Goal: Information Seeking & Learning: Learn about a topic

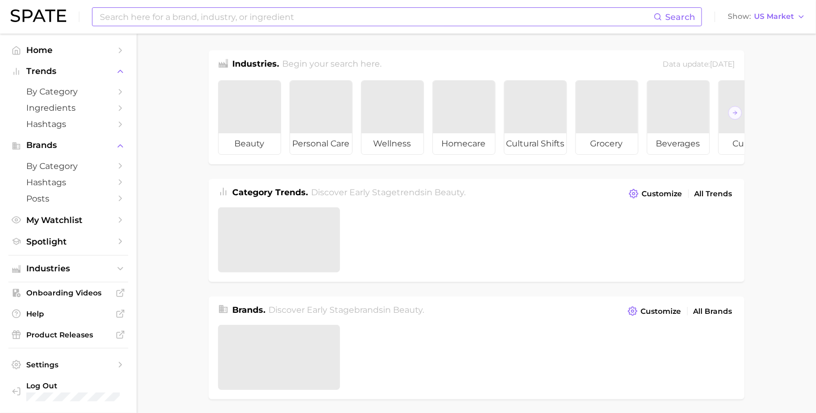
click at [192, 15] on input at bounding box center [376, 17] width 555 height 18
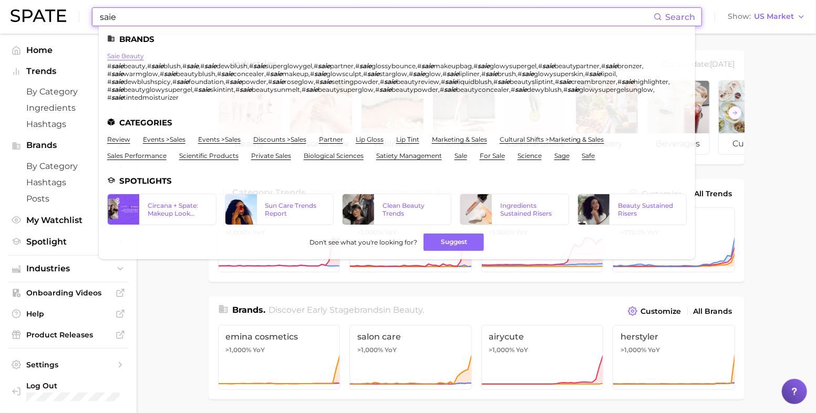
type input "saie"
click at [136, 55] on link "saie beauty" at bounding box center [125, 56] width 37 height 8
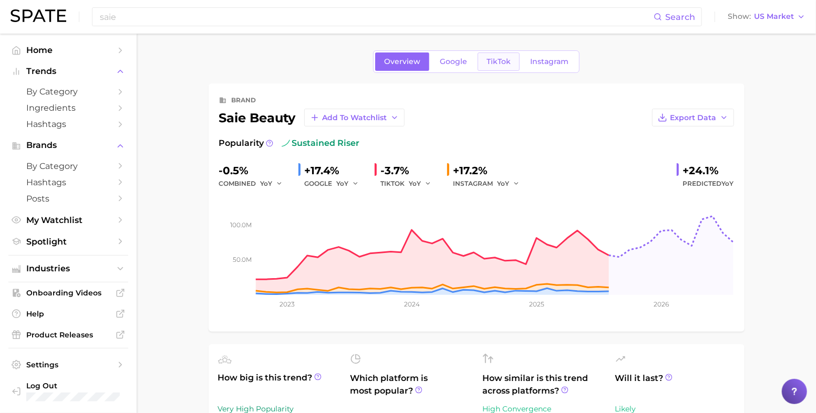
click at [495, 62] on span "TikTok" at bounding box center [498, 61] width 24 height 9
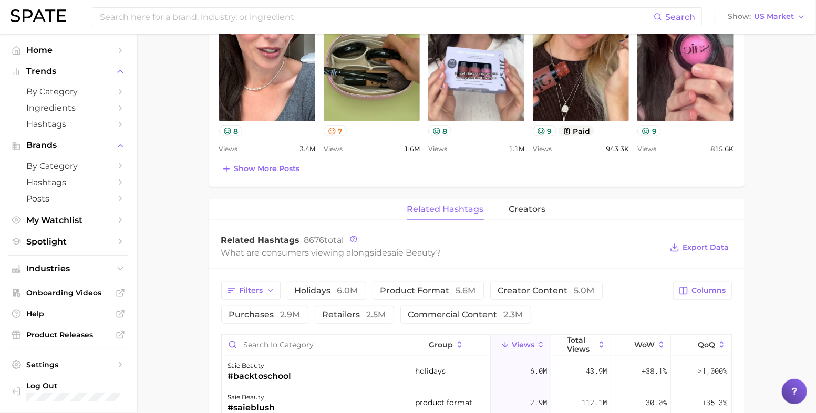
scroll to position [722, 0]
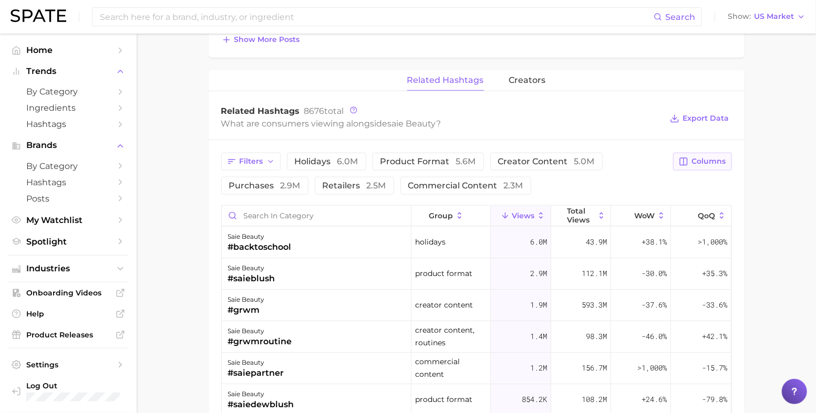
click at [695, 159] on span "Columns" at bounding box center [709, 161] width 34 height 9
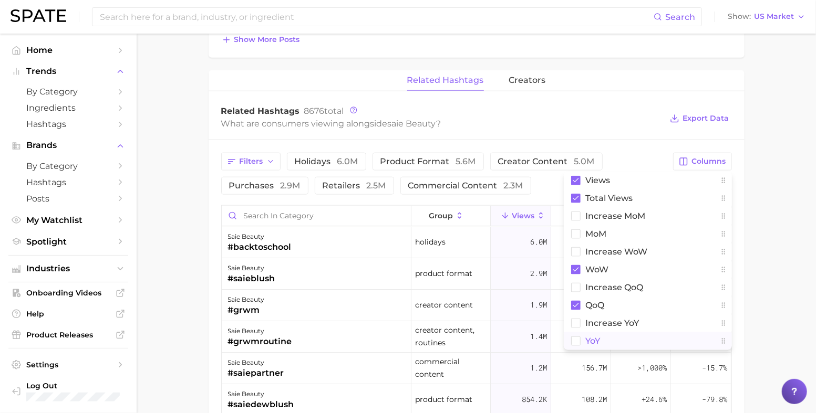
click at [579, 343] on rect at bounding box center [575, 341] width 9 height 9
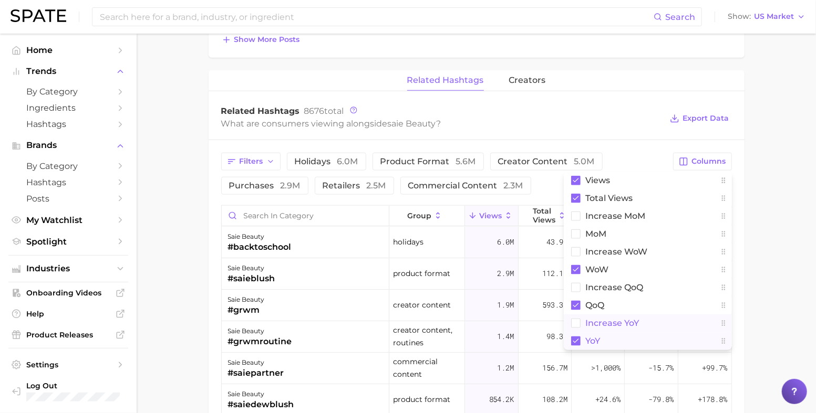
click at [576, 322] on rect at bounding box center [575, 323] width 9 height 9
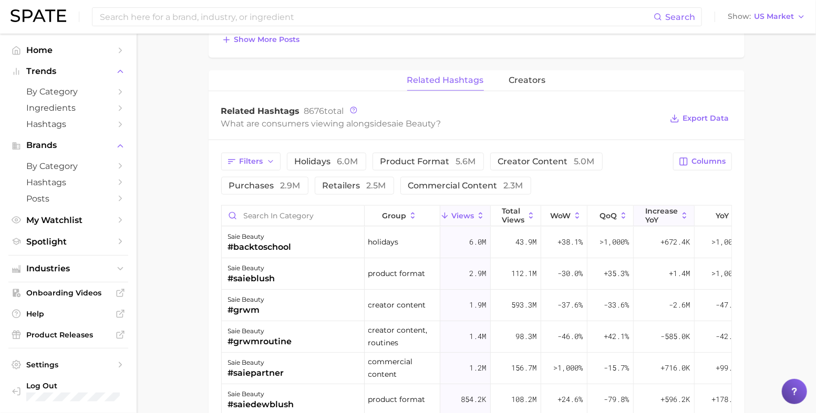
click at [672, 219] on span "increase YoY" at bounding box center [661, 215] width 33 height 17
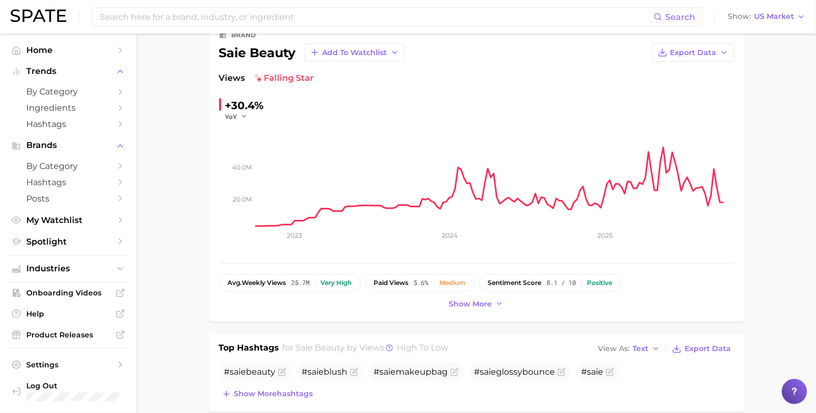
scroll to position [0, 0]
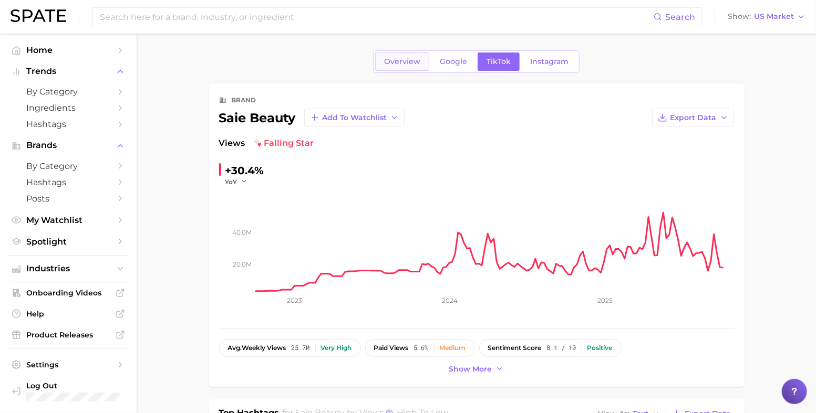
click at [409, 62] on span "Overview" at bounding box center [402, 61] width 36 height 9
